Goal: Transaction & Acquisition: Purchase product/service

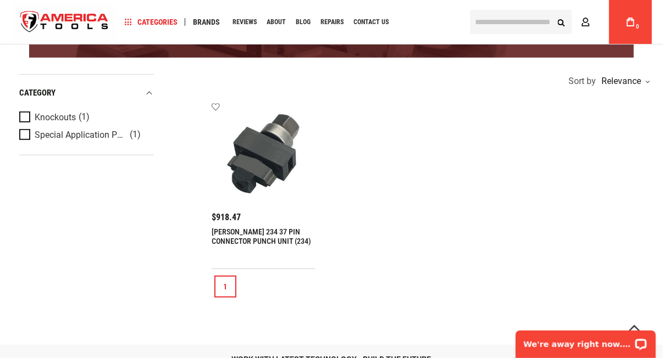
scroll to position [110, 0]
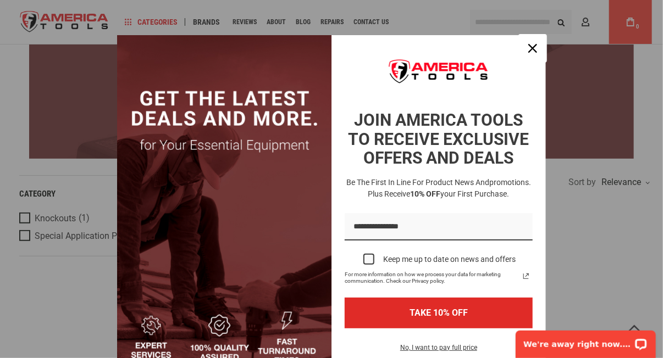
click at [529, 48] on icon "close icon" at bounding box center [532, 48] width 9 height 9
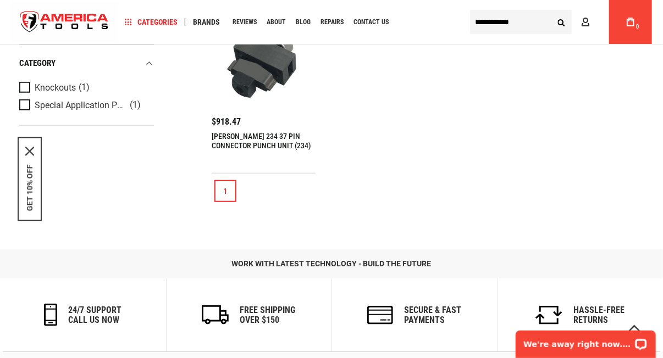
scroll to position [330, 0]
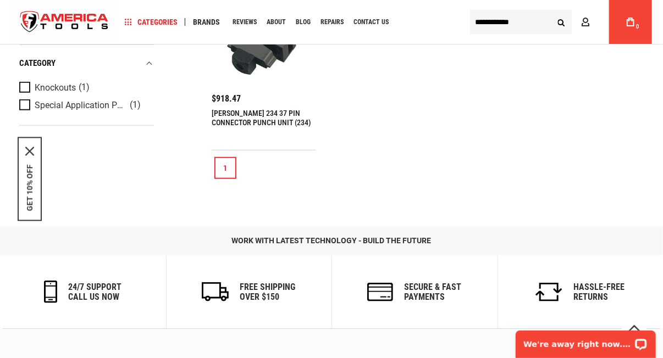
click at [225, 166] on link "1" at bounding box center [225, 168] width 22 height 22
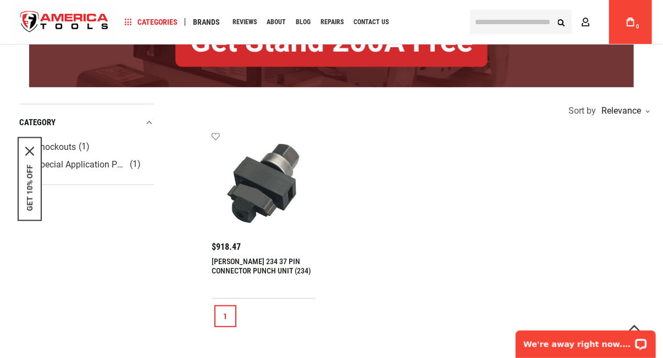
scroll to position [165, 0]
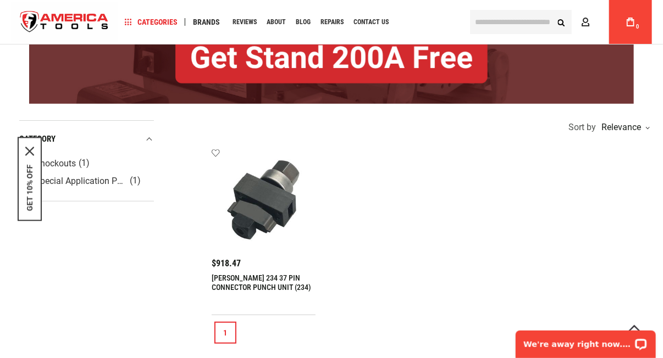
click at [227, 325] on link "1" at bounding box center [225, 333] width 22 height 22
click at [272, 332] on div "1" at bounding box center [432, 333] width 440 height 35
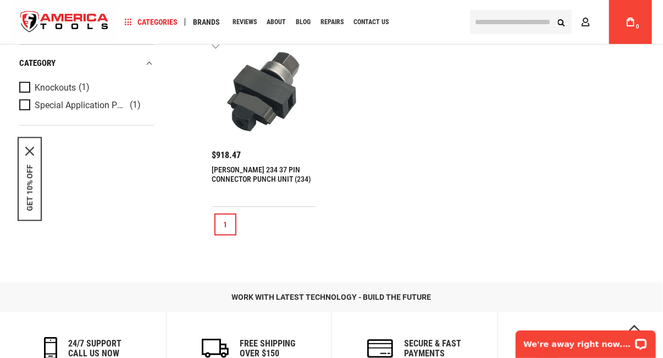
scroll to position [274, 0]
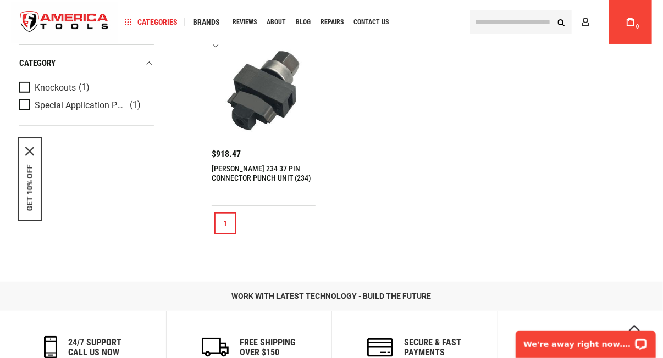
click at [225, 222] on link "1" at bounding box center [225, 224] width 22 height 22
click at [222, 228] on link "1" at bounding box center [225, 224] width 22 height 22
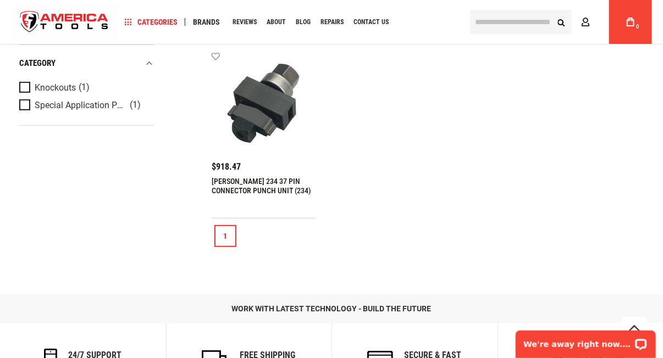
scroll to position [274, 0]
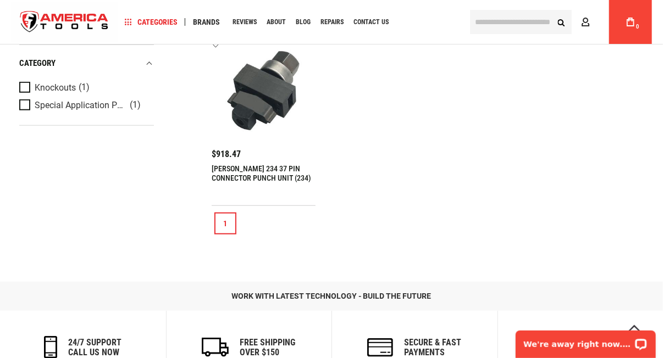
click at [224, 223] on link "1" at bounding box center [225, 224] width 22 height 22
click at [271, 90] on img at bounding box center [264, 91] width 82 height 82
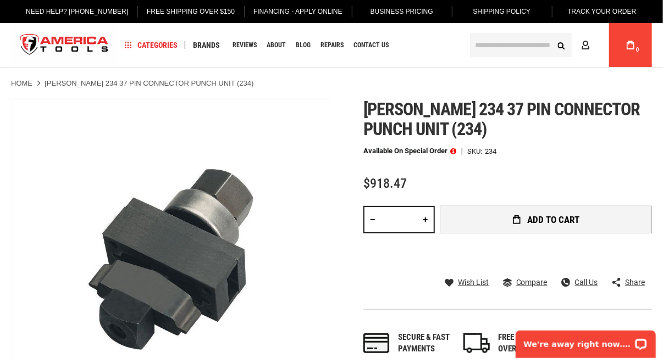
click at [586, 220] on button "Add to Cart" at bounding box center [546, 219] width 212 height 27
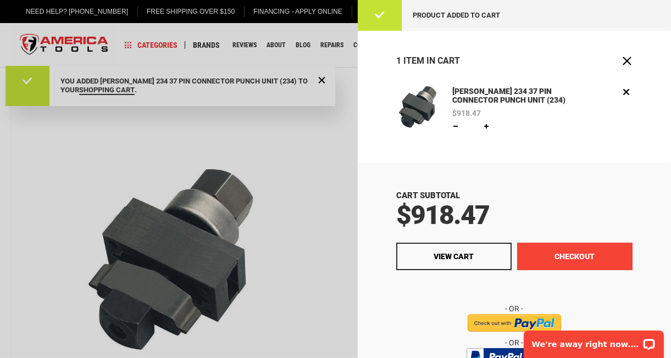
click at [567, 252] on button "Checkout" at bounding box center [574, 256] width 115 height 27
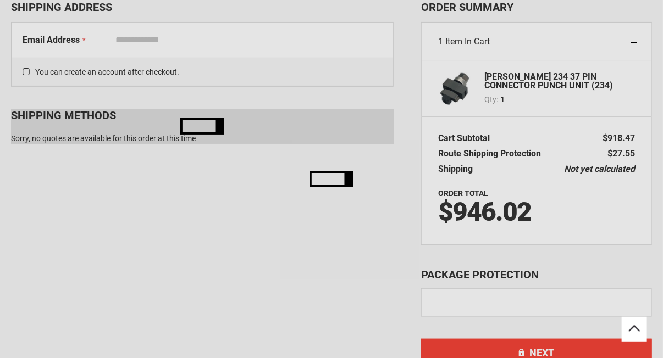
select select "**"
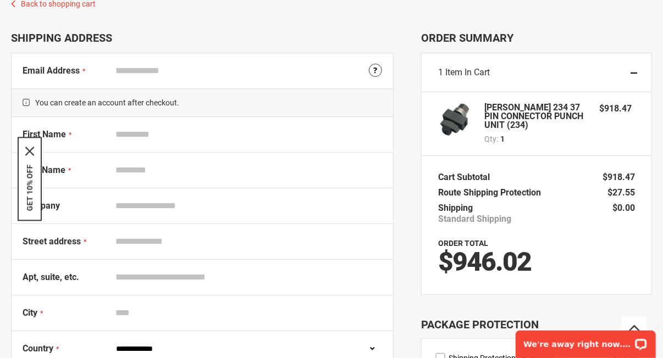
scroll to position [16, 0]
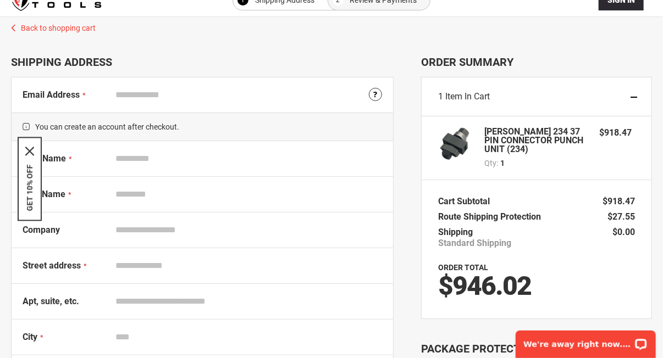
click at [126, 97] on input "Email Address" at bounding box center [247, 95] width 272 height 21
type input "**********"
drag, startPoint x: 241, startPoint y: 98, endPoint x: 234, endPoint y: 98, distance: 6.6
click at [234, 98] on input "**********" at bounding box center [247, 95] width 272 height 21
click at [152, 98] on input "Email Address" at bounding box center [247, 95] width 272 height 21
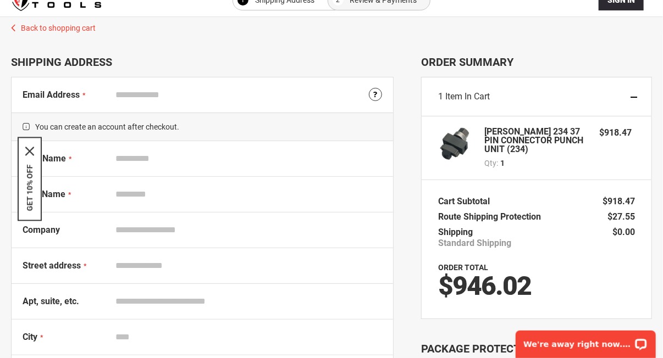
click at [139, 103] on input "Email Address" at bounding box center [247, 95] width 272 height 21
type input "**********"
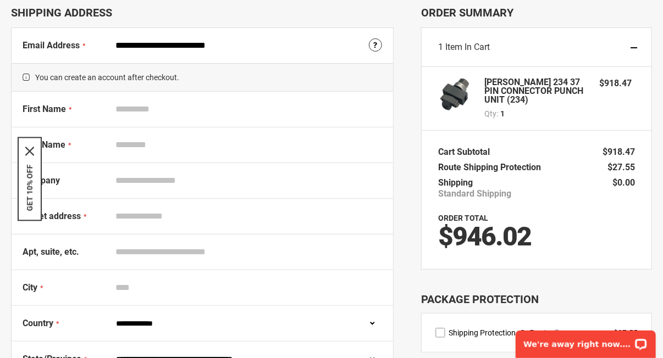
scroll to position [126, 0]
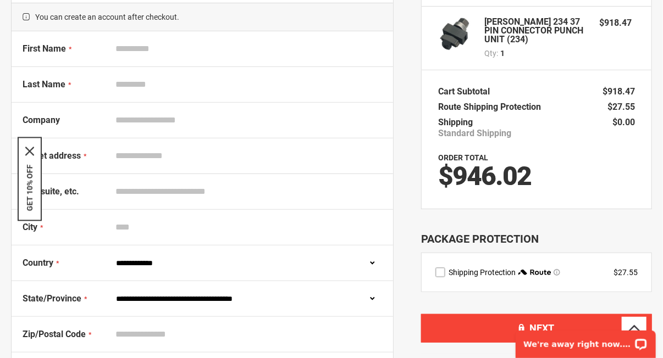
click at [142, 49] on input "First Name" at bounding box center [247, 48] width 272 height 21
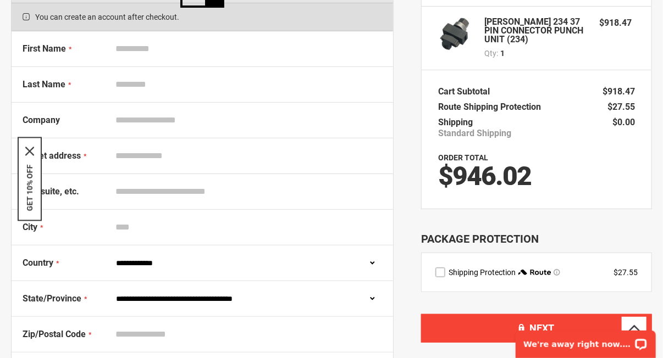
type input "******"
type input "*********"
type input "**********"
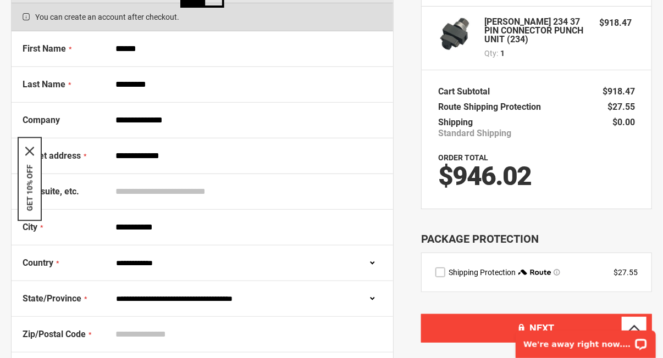
select select "**"
type input "**********"
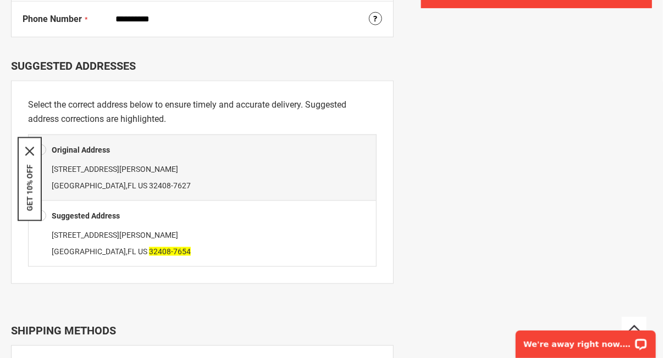
scroll to position [494, 0]
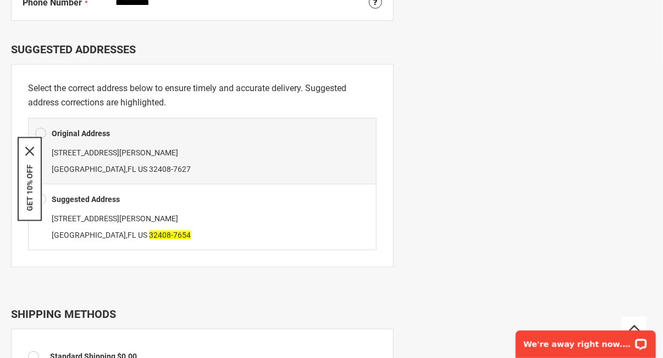
click at [42, 197] on span at bounding box center [40, 199] width 11 height 16
click at [43, 197] on span at bounding box center [40, 199] width 11 height 16
click at [30, 152] on icon "close icon" at bounding box center [29, 151] width 9 height 9
click at [40, 197] on span at bounding box center [40, 199] width 11 height 16
click at [42, 197] on span at bounding box center [40, 199] width 11 height 16
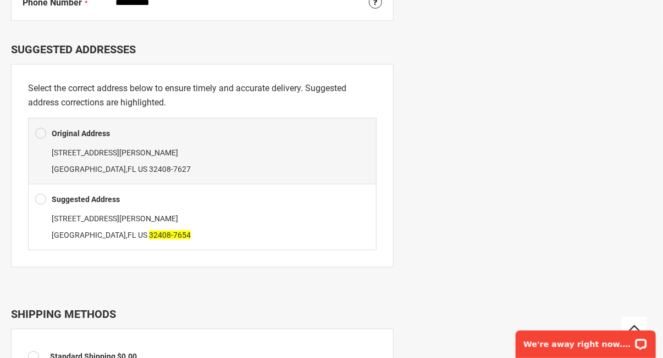
click at [41, 196] on span at bounding box center [40, 199] width 11 height 16
click at [40, 195] on span at bounding box center [40, 199] width 11 height 16
click at [183, 151] on div "7108 Laird St Panama City , FL US 32408-7627" at bounding box center [202, 161] width 334 height 33
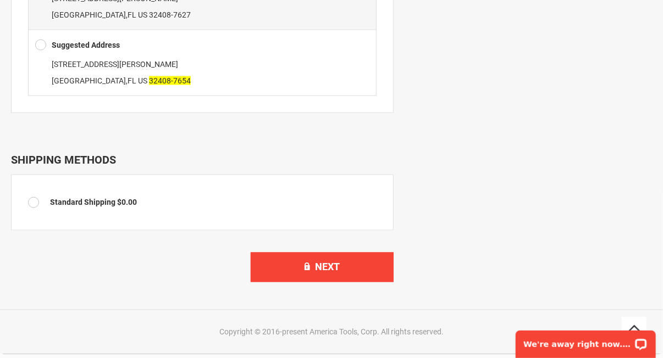
scroll to position [660, 0]
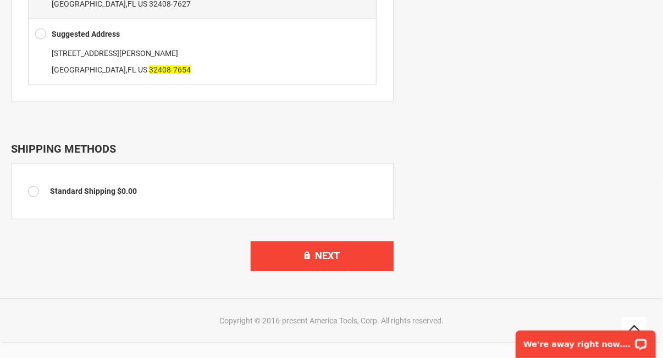
click at [125, 196] on td "Standard Shipping $0.00" at bounding box center [213, 192] width 327 height 22
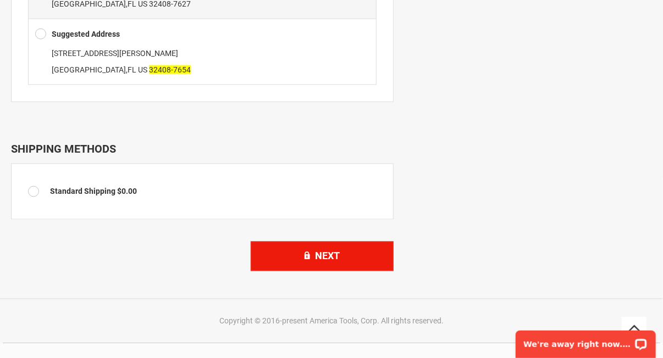
click at [322, 251] on span "Next" at bounding box center [328, 257] width 25 height 12
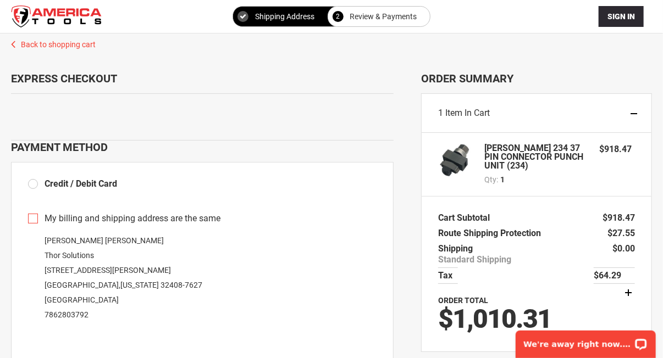
drag, startPoint x: 487, startPoint y: 43, endPoint x: 385, endPoint y: 60, distance: 103.7
click at [571, 80] on span "Order Summary" at bounding box center [536, 78] width 231 height 13
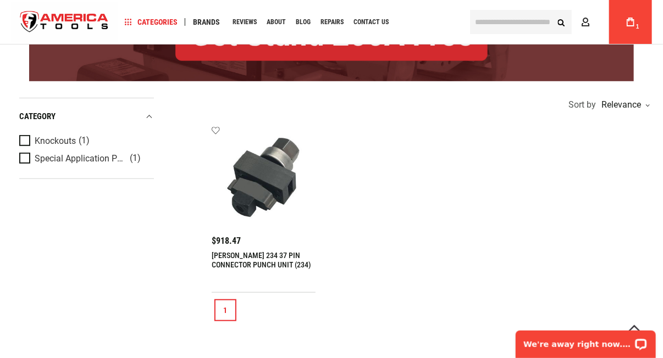
scroll to position [165, 0]
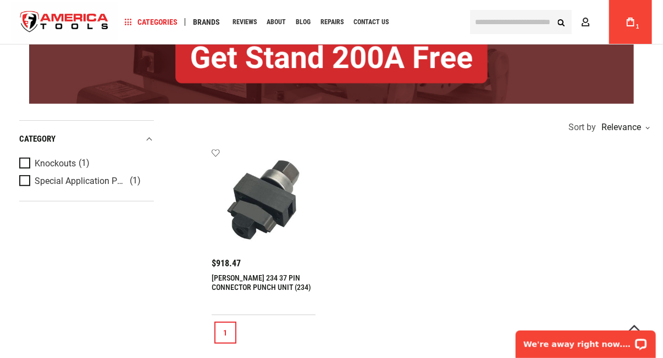
click at [266, 206] on img at bounding box center [264, 200] width 82 height 82
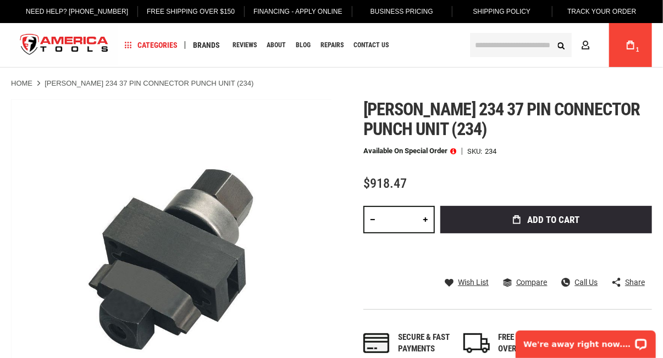
click at [455, 150] on span at bounding box center [453, 151] width 6 height 8
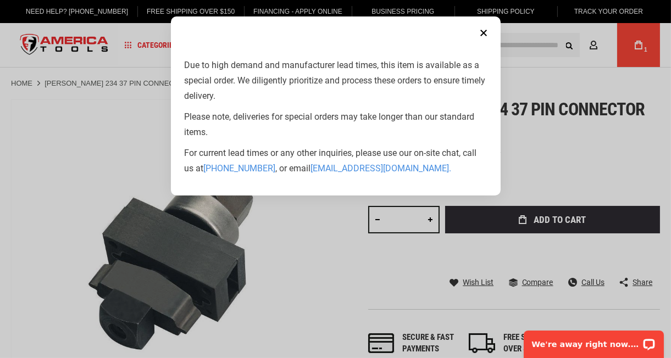
click at [485, 26] on button "Close" at bounding box center [484, 33] width 22 height 22
